Goal: Task Accomplishment & Management: Use online tool/utility

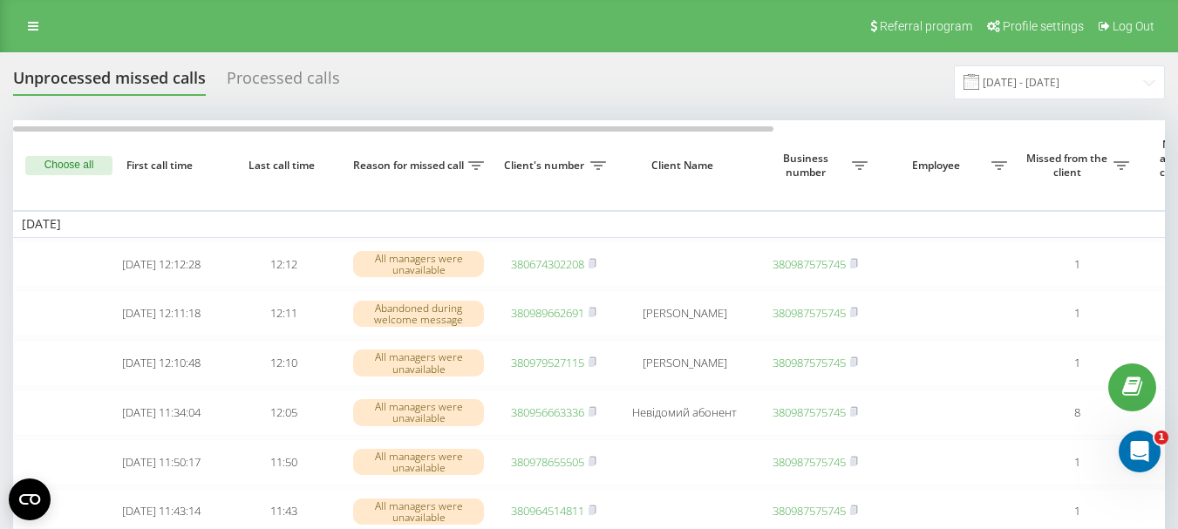
click at [855, 130] on th "Business number" at bounding box center [815, 165] width 122 height 90
drag, startPoint x: 794, startPoint y: 127, endPoint x: 820, endPoint y: 127, distance: 25.3
click at [820, 127] on th "Business number" at bounding box center [815, 165] width 122 height 90
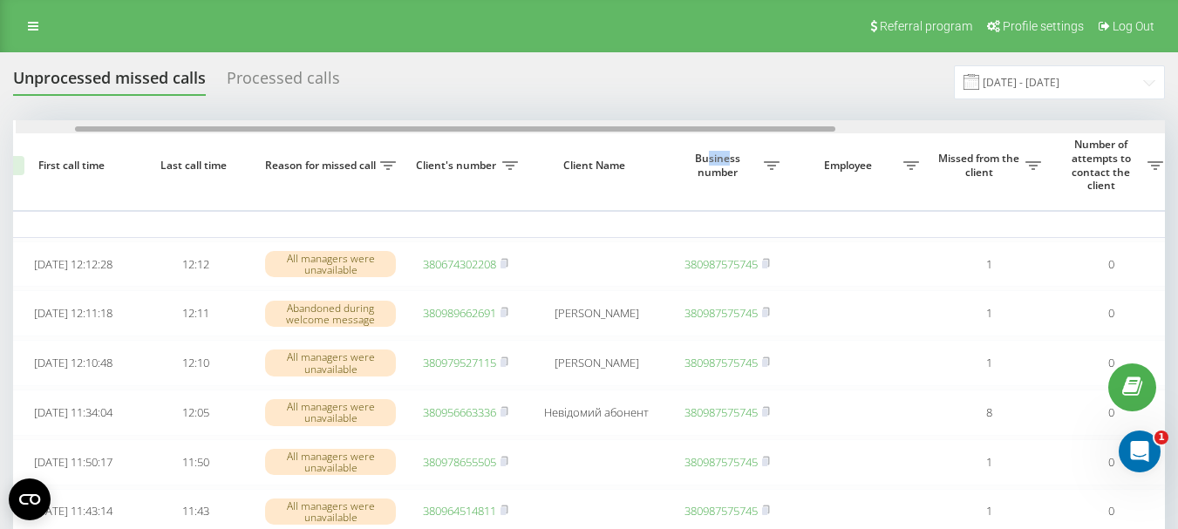
drag, startPoint x: 756, startPoint y: 127, endPoint x: 816, endPoint y: 129, distance: 60.2
click at [816, 129] on div at bounding box center [455, 128] width 760 height 5
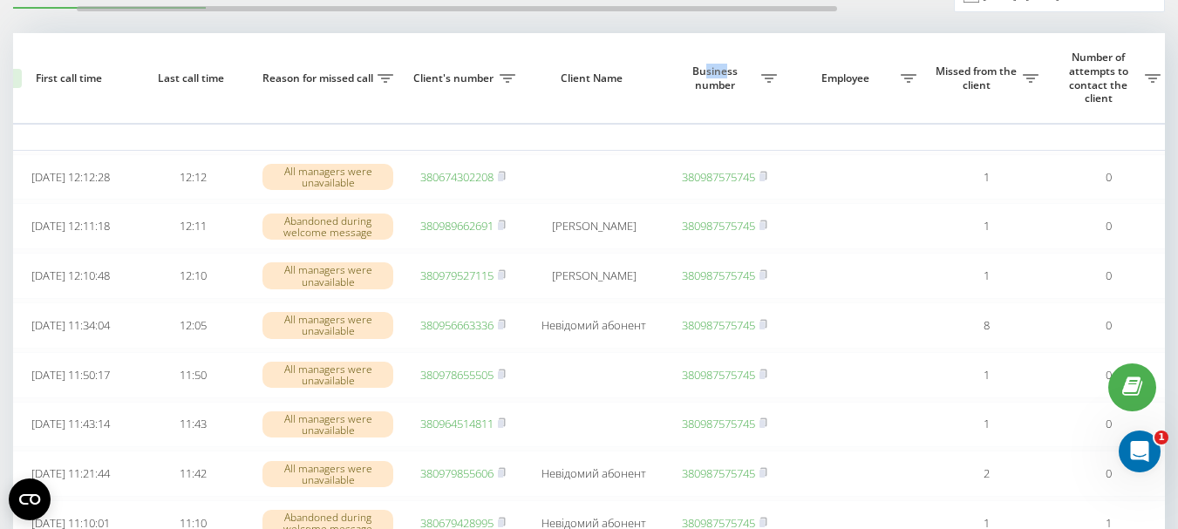
scroll to position [174, 0]
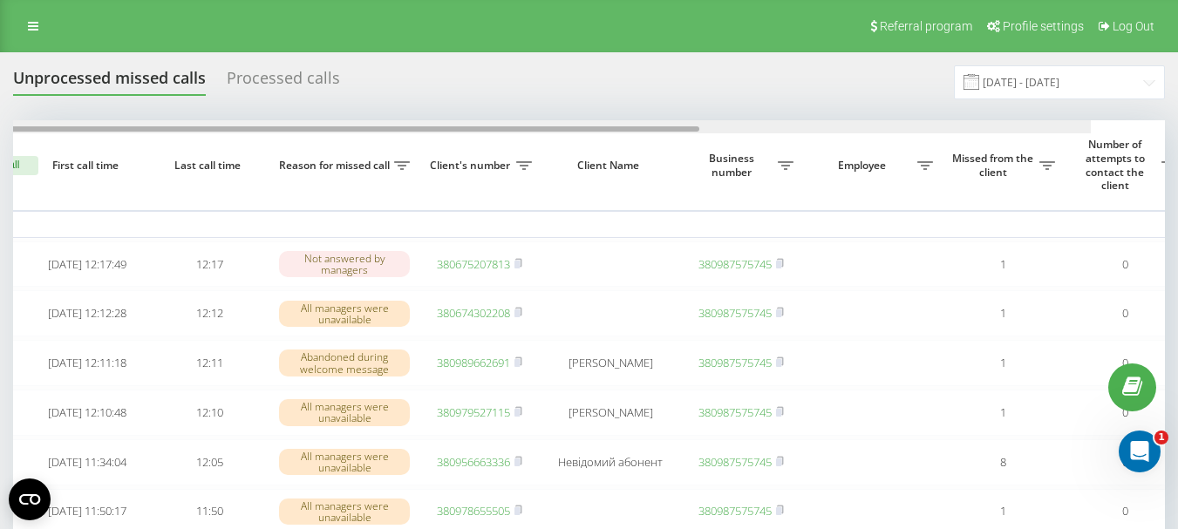
scroll to position [0, 147]
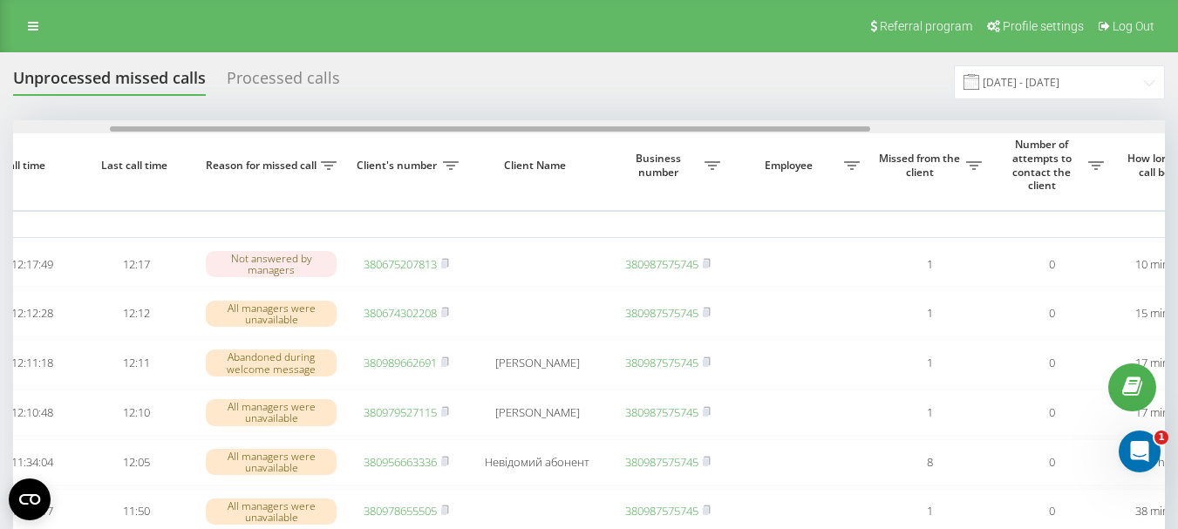
drag, startPoint x: 598, startPoint y: 126, endPoint x: 696, endPoint y: 139, distance: 98.4
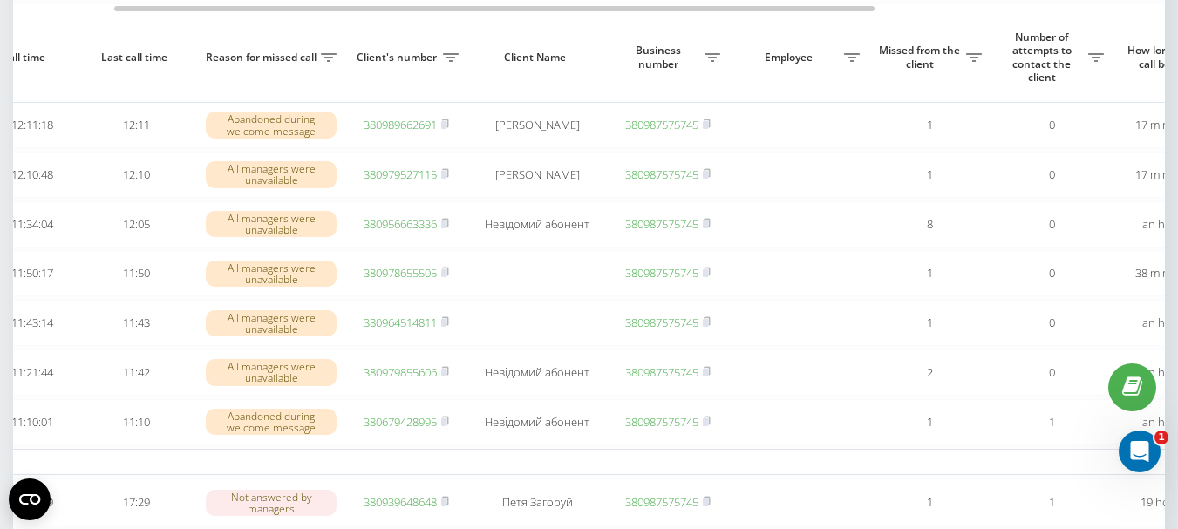
scroll to position [262, 0]
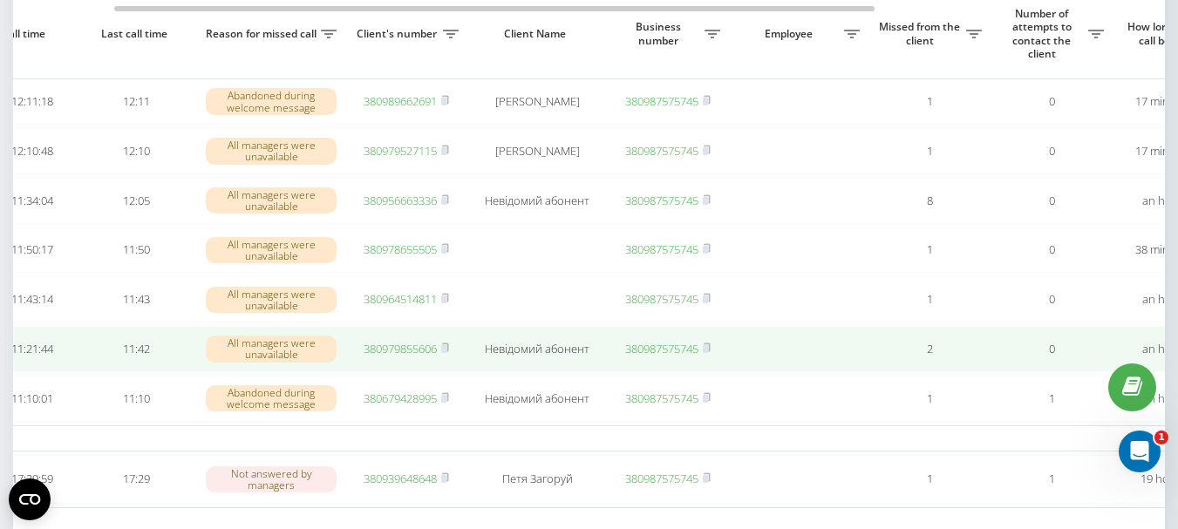
click at [412, 357] on link "380979855606" at bounding box center [400, 349] width 73 height 16
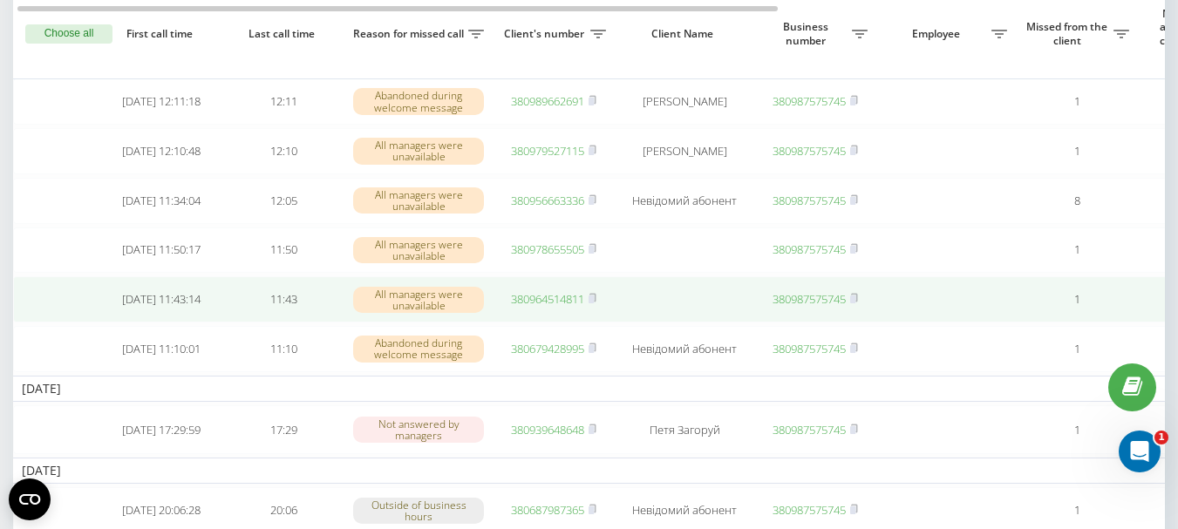
click at [538, 307] on link "380964514811" at bounding box center [547, 299] width 73 height 16
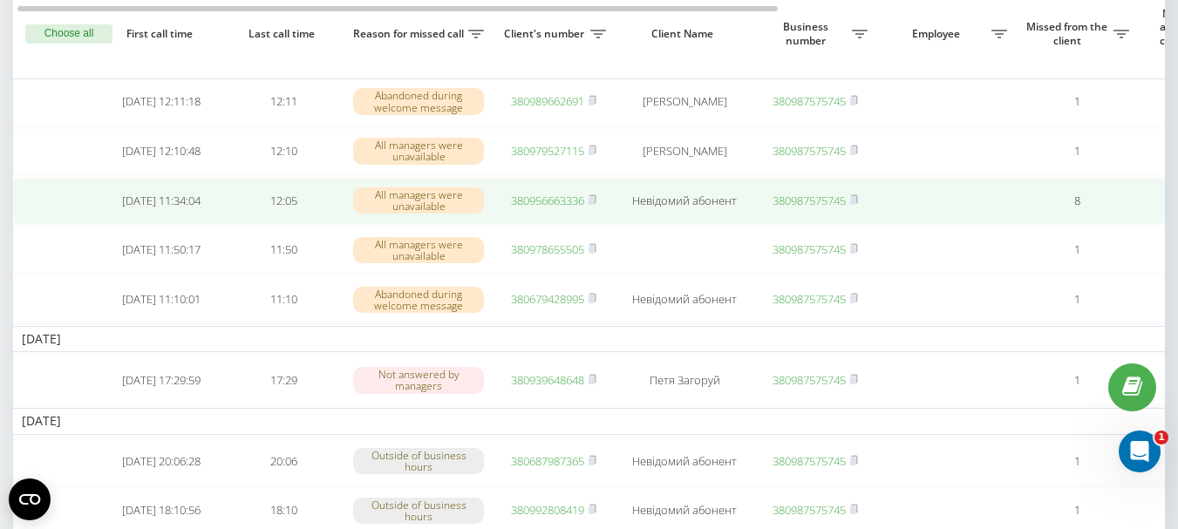
click at [533, 208] on link "380956663336" at bounding box center [547, 201] width 73 height 16
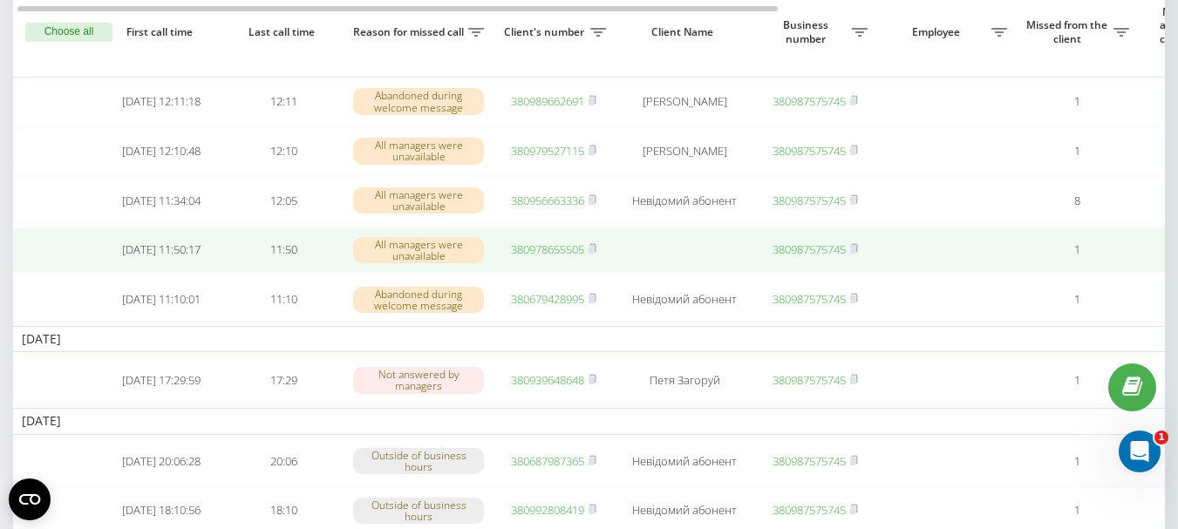
scroll to position [87, 0]
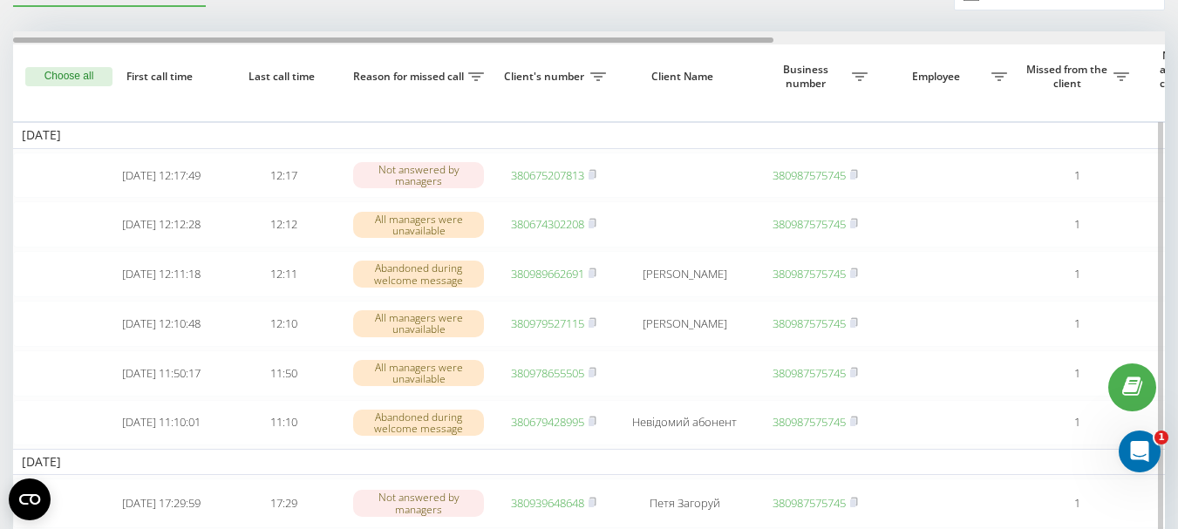
drag, startPoint x: 567, startPoint y: 38, endPoint x: 541, endPoint y: 44, distance: 26.7
click at [541, 44] on div at bounding box center [589, 37] width 1152 height 13
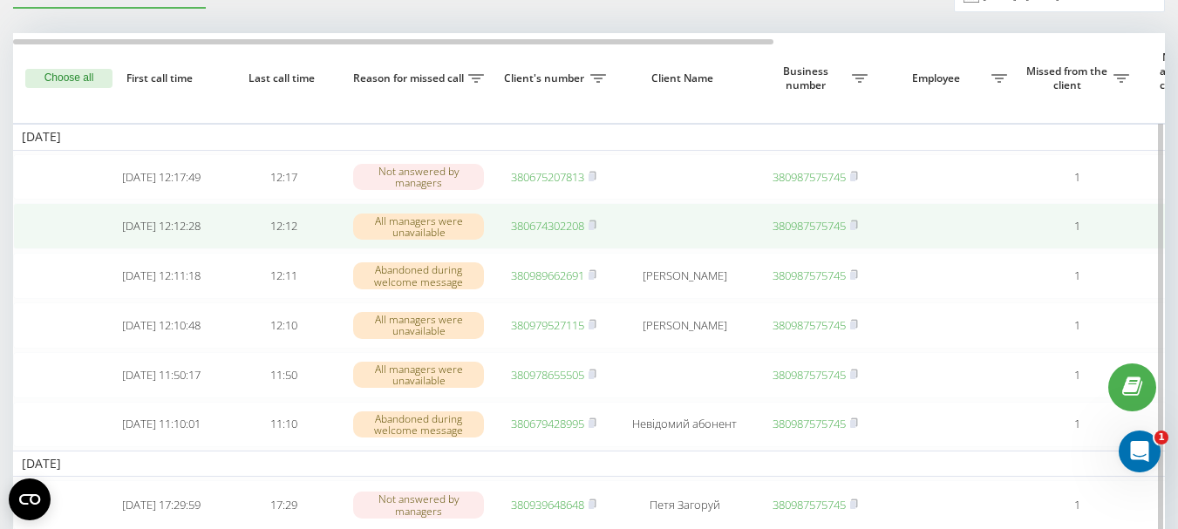
scroll to position [2, 0]
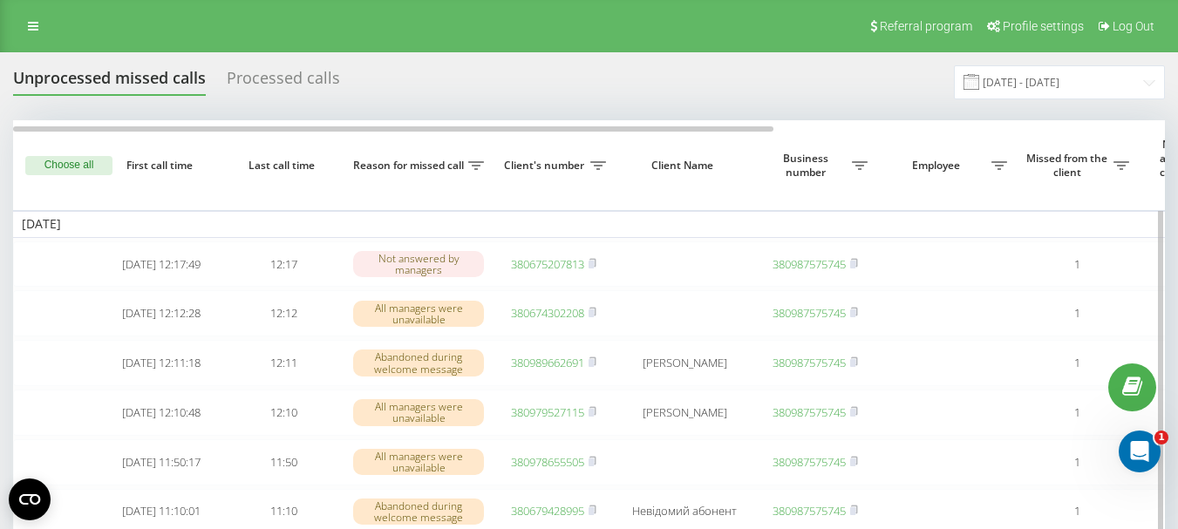
click at [784, 126] on th "Business number" at bounding box center [815, 165] width 122 height 90
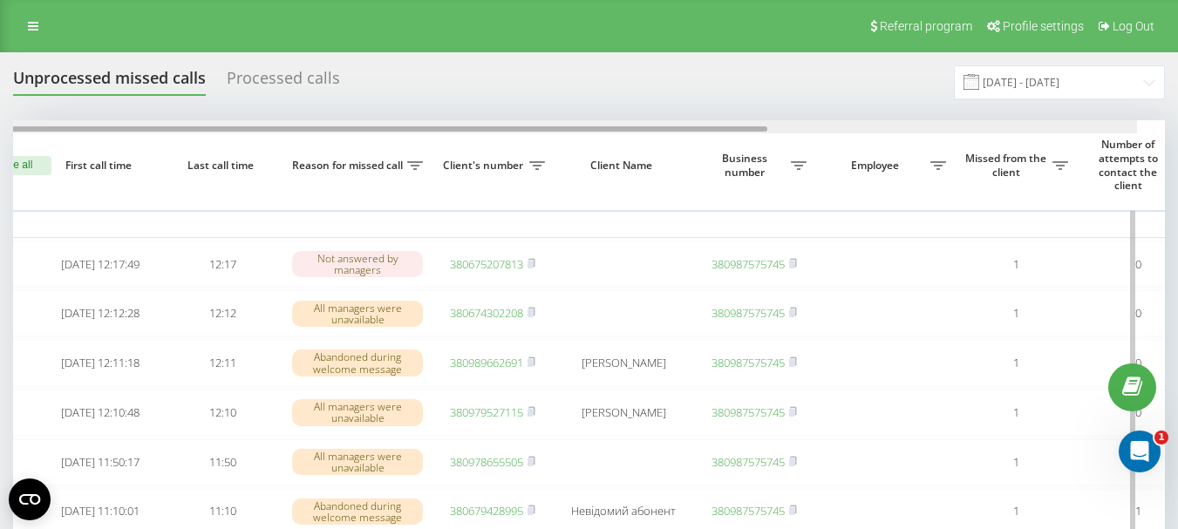
scroll to position [0, 65]
drag, startPoint x: 753, startPoint y: 127, endPoint x: 796, endPoint y: 127, distance: 42.7
click at [764, 127] on div at bounding box center [383, 128] width 760 height 5
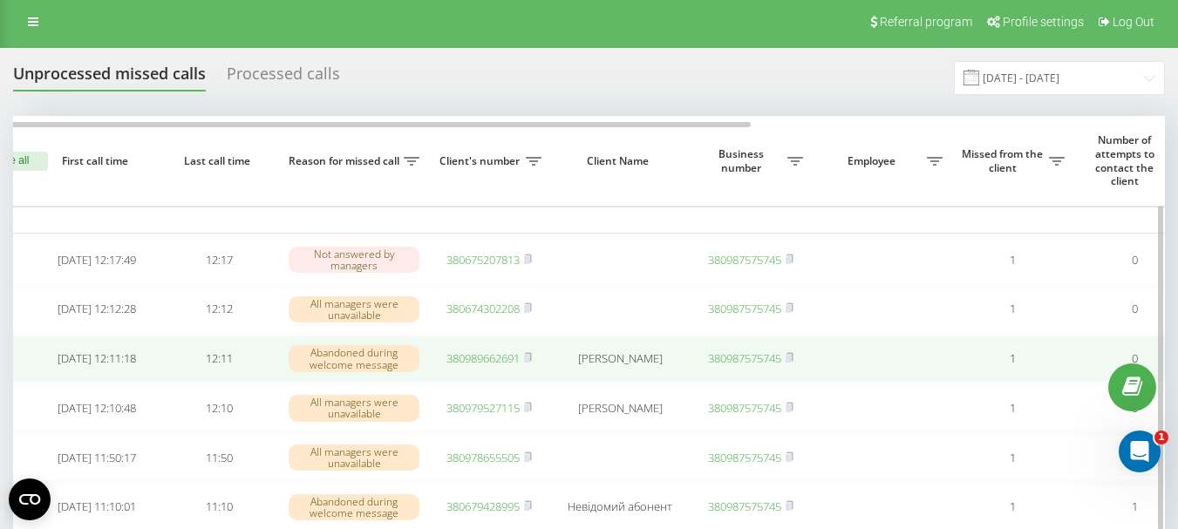
scroll to position [0, 0]
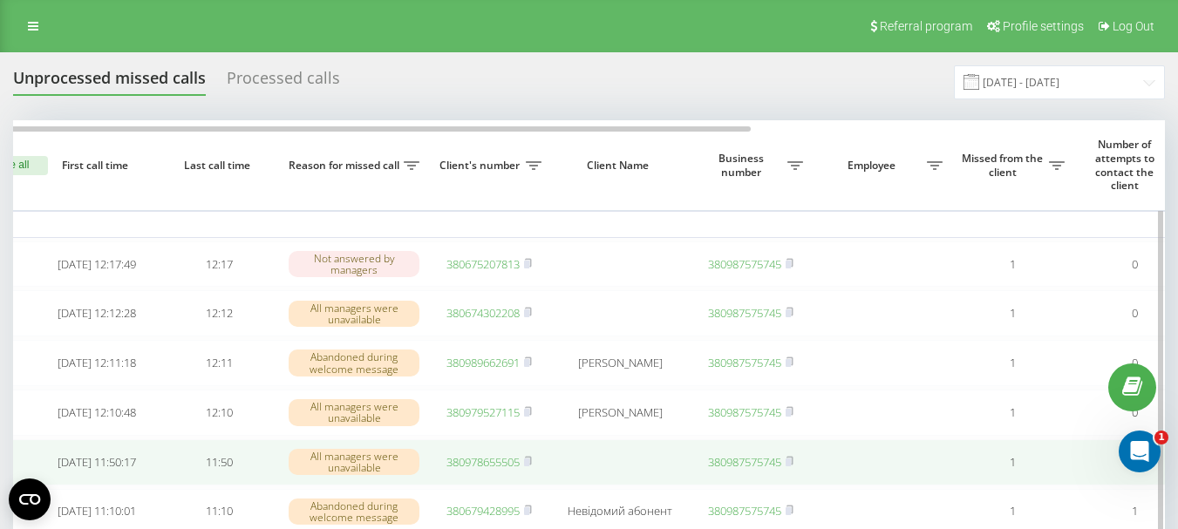
click at [511, 470] on link "380978655505" at bounding box center [482, 462] width 73 height 16
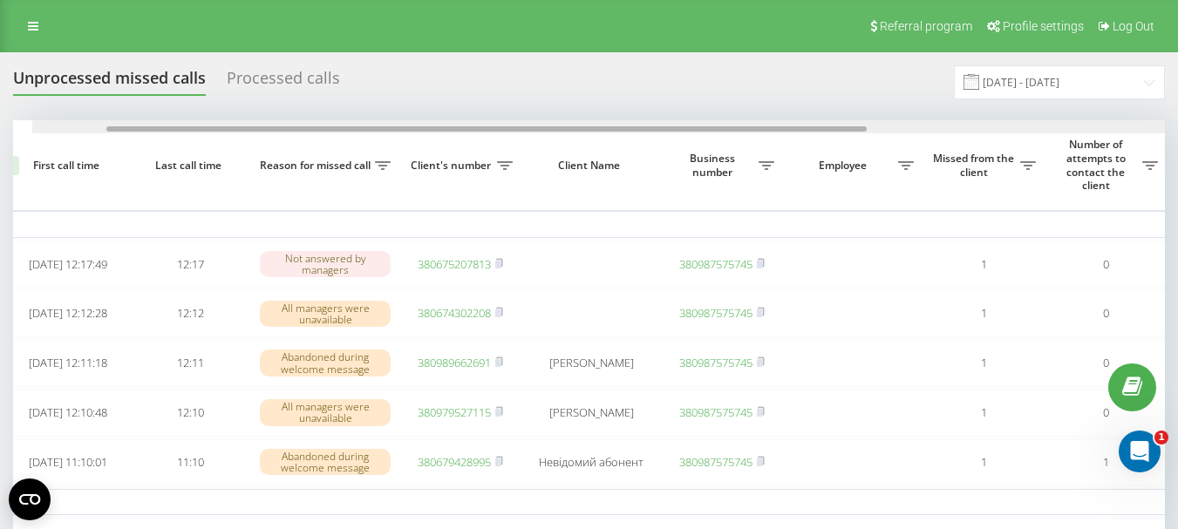
scroll to position [0, 113]
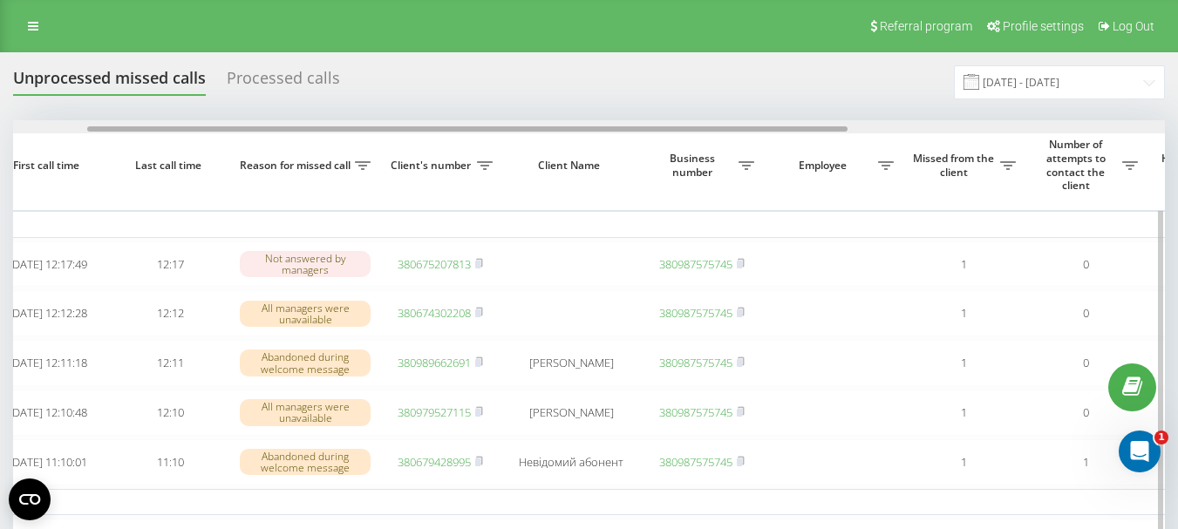
drag, startPoint x: 734, startPoint y: 126, endPoint x: 809, endPoint y: 133, distance: 75.2
click at [809, 133] on div at bounding box center [589, 126] width 1152 height 13
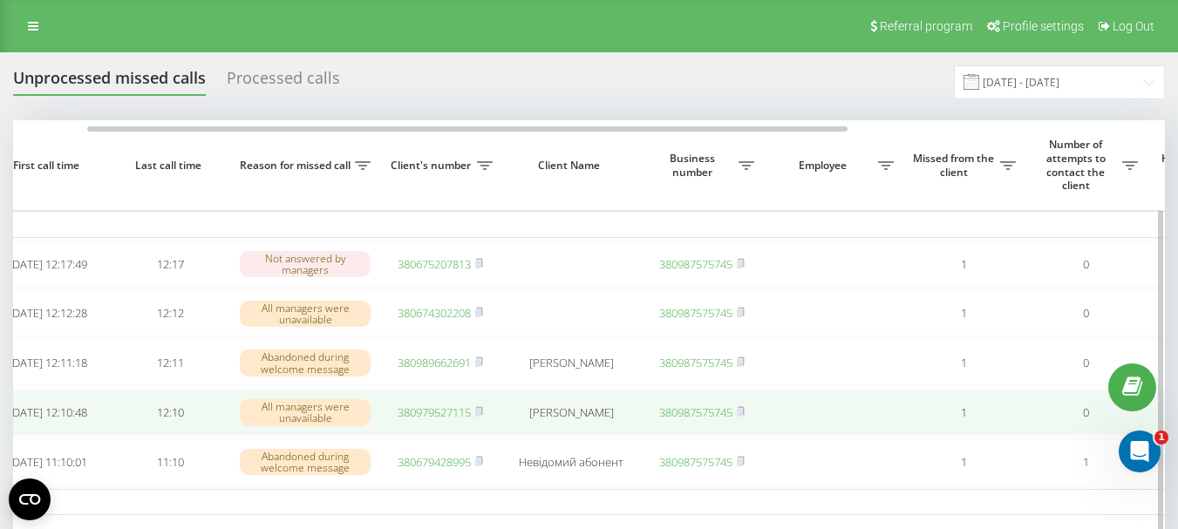
click at [412, 420] on link "380979527115" at bounding box center [434, 413] width 73 height 16
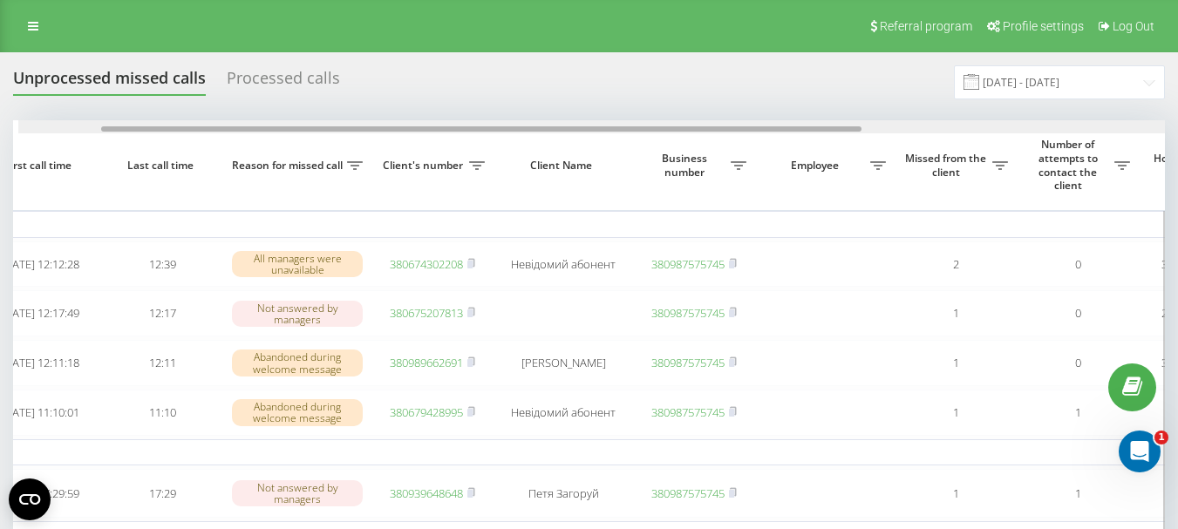
scroll to position [0, 157]
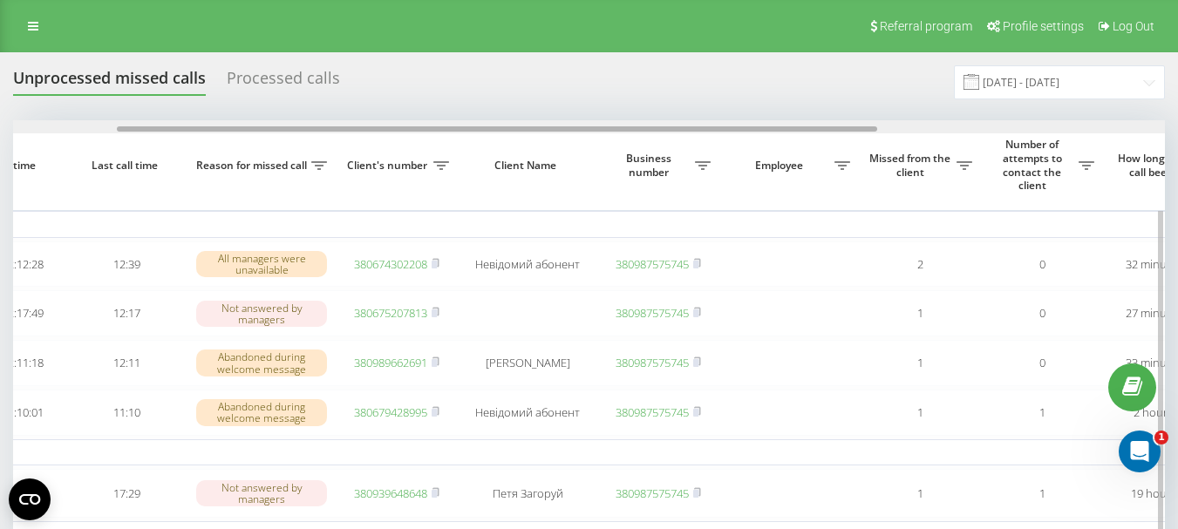
click at [712, 126] on div at bounding box center [497, 128] width 760 height 5
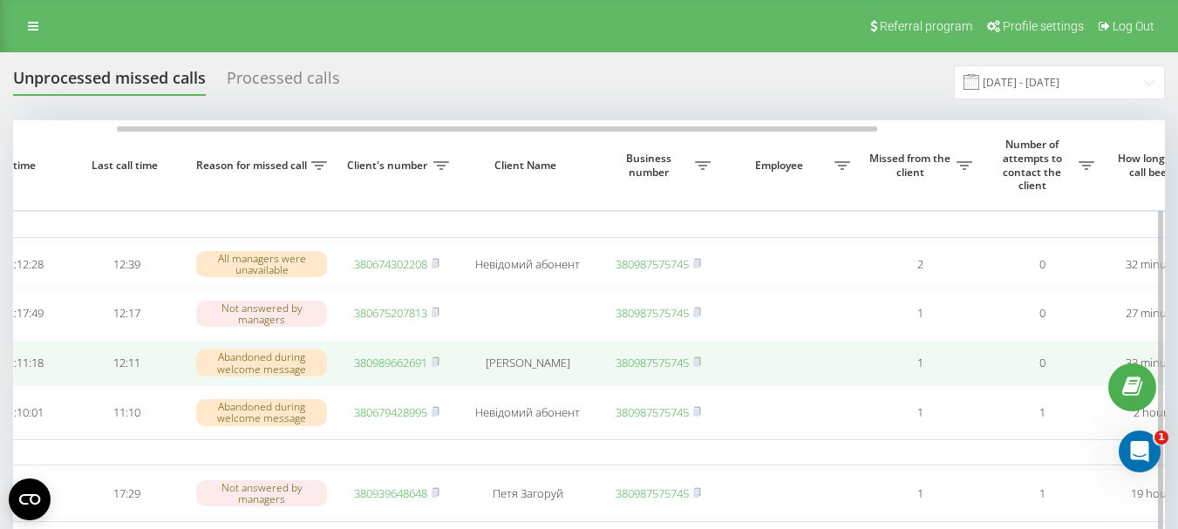
click at [386, 371] on link "380989662691" at bounding box center [390, 363] width 73 height 16
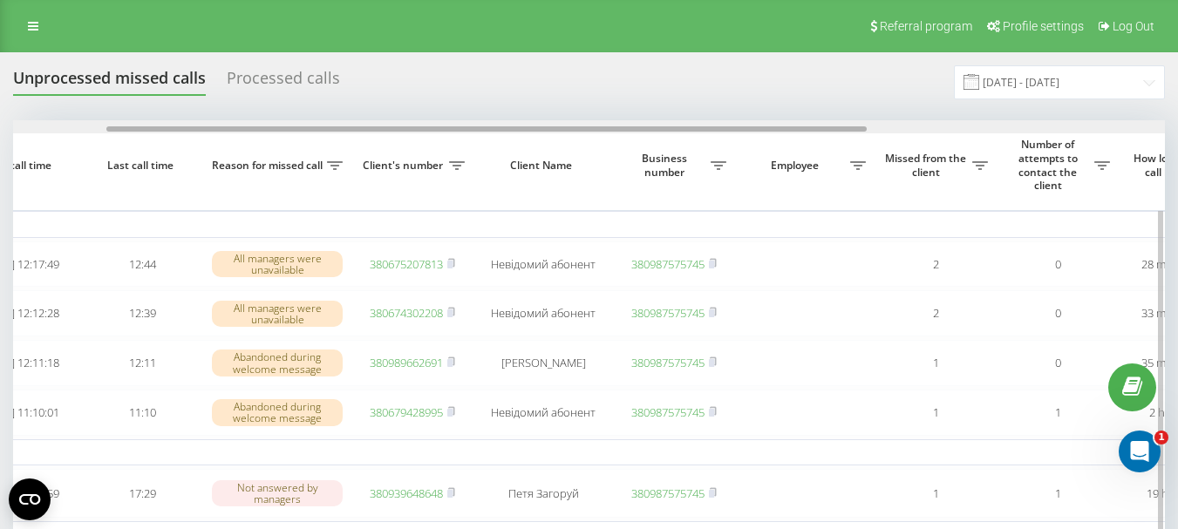
click at [831, 124] on div at bounding box center [589, 126] width 1152 height 13
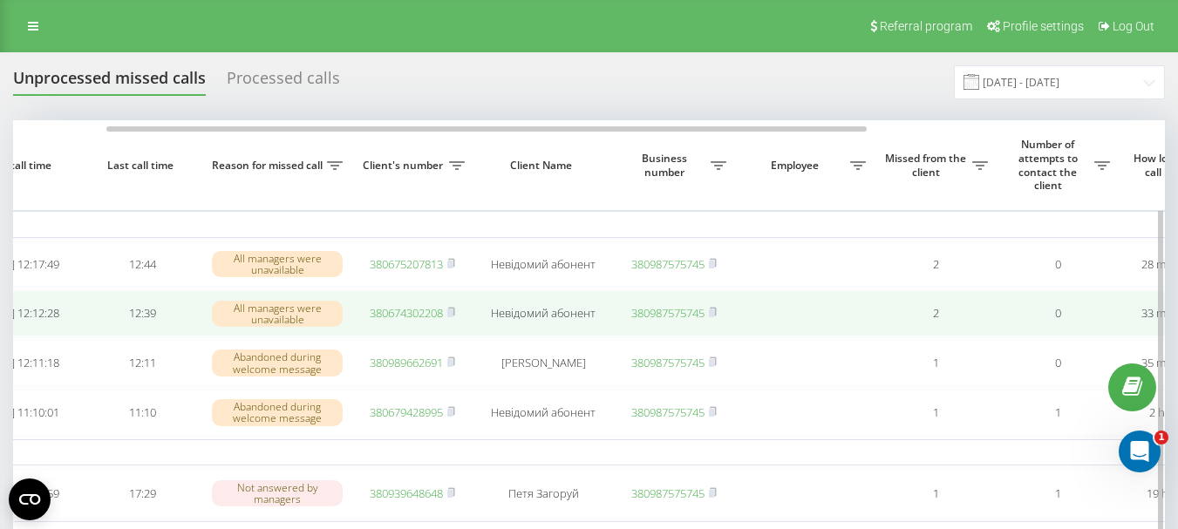
click at [403, 319] on link "380674302208" at bounding box center [406, 313] width 73 height 16
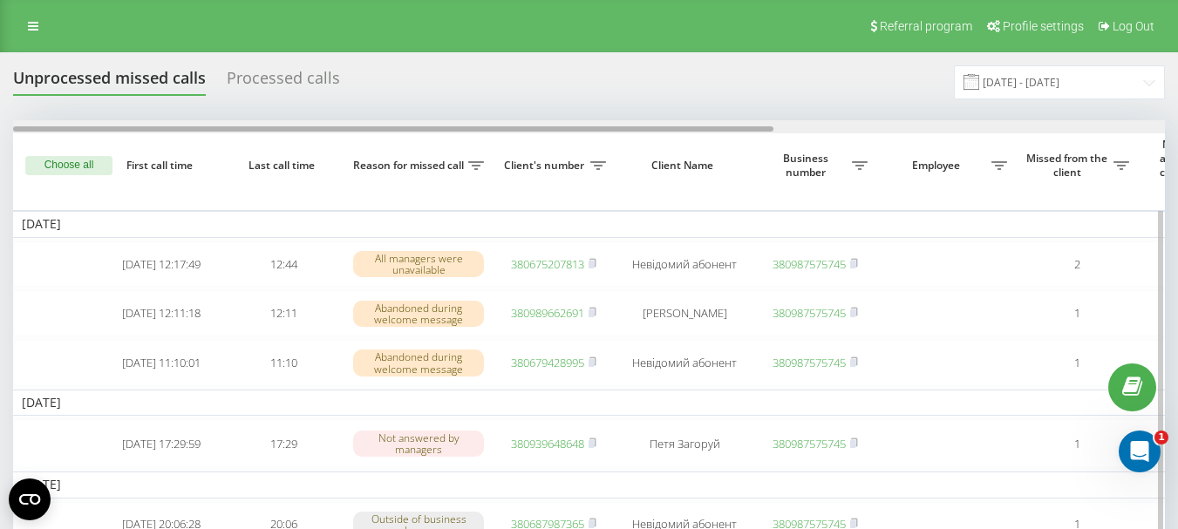
scroll to position [0, 592]
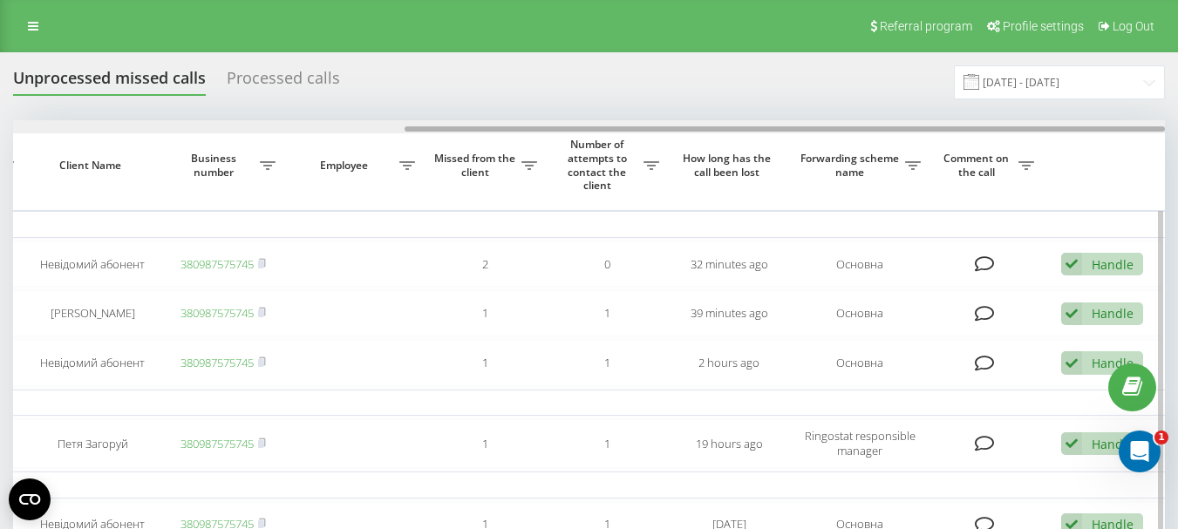
click at [252, 126] on div at bounding box center [589, 126] width 1152 height 13
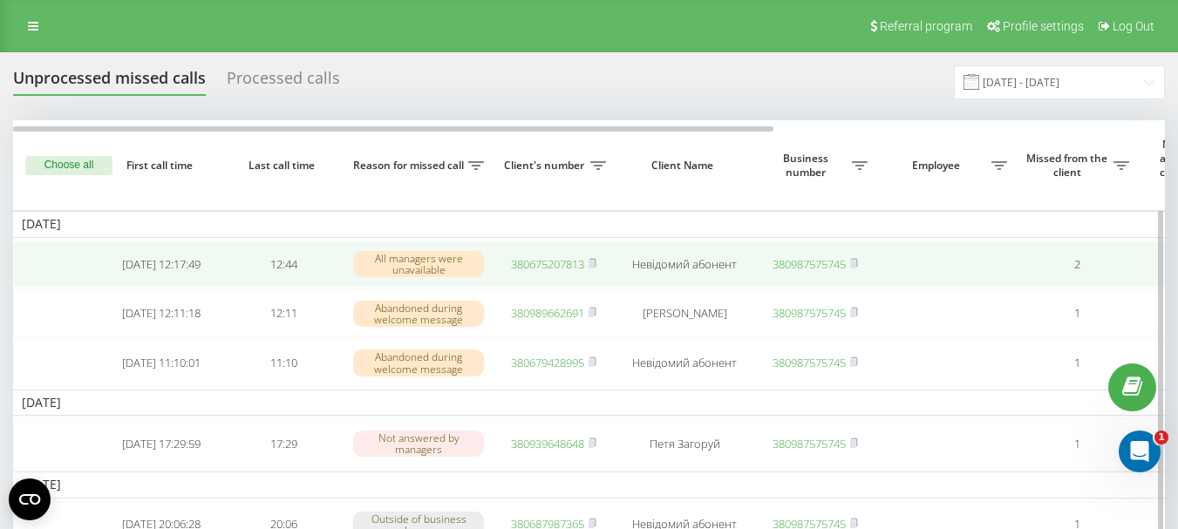
click at [563, 265] on link "380675207813" at bounding box center [547, 264] width 73 height 16
click at [564, 266] on link "380978655505" at bounding box center [547, 264] width 73 height 16
click at [565, 266] on link "380978655505" at bounding box center [547, 264] width 73 height 16
